Goal: Find specific page/section: Find specific page/section

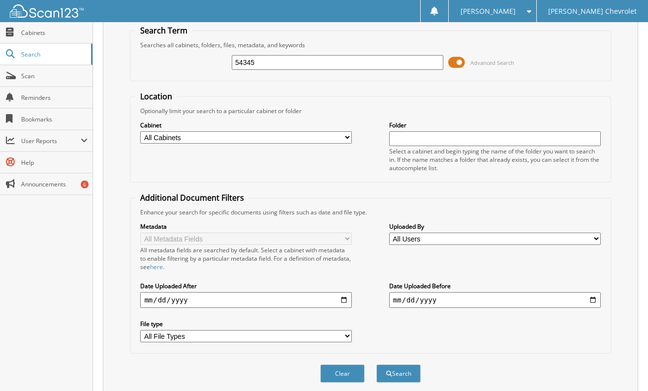
scroll to position [72, 0]
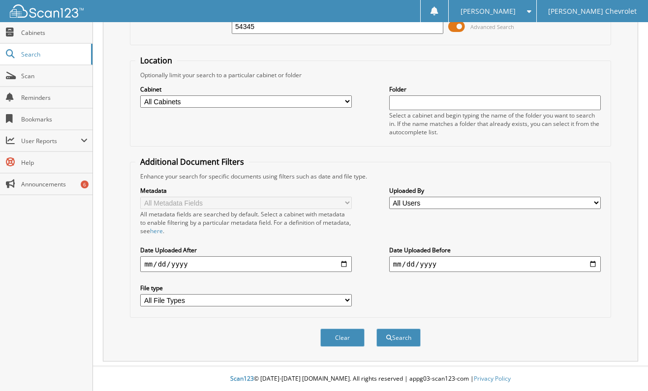
type input "54345"
click at [397, 330] on button "Search" at bounding box center [398, 338] width 44 height 18
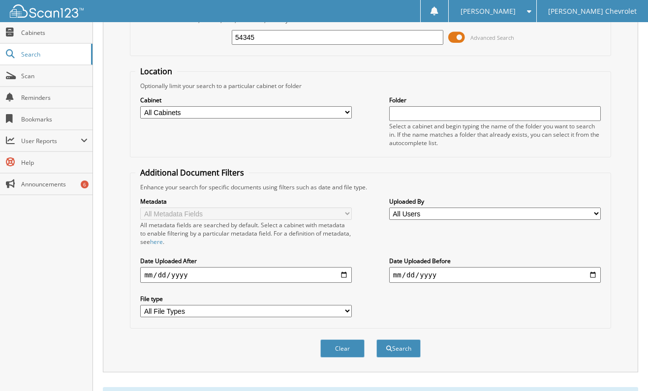
scroll to position [176, 0]
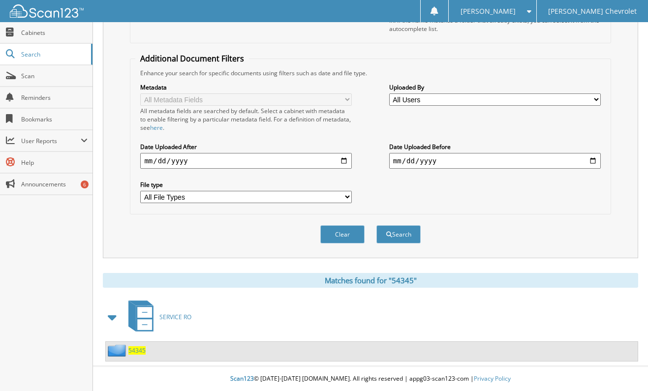
click at [136, 348] on span "54345" at bounding box center [136, 350] width 17 height 8
